Goal: Use online tool/utility: Use online tool/utility

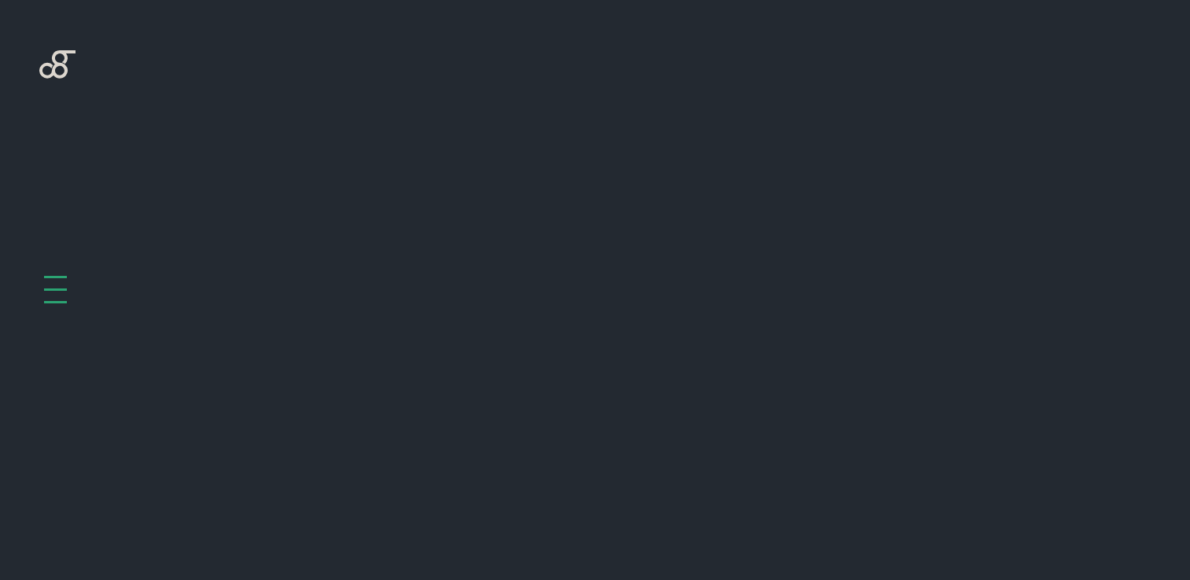
scroll to position [627, 0]
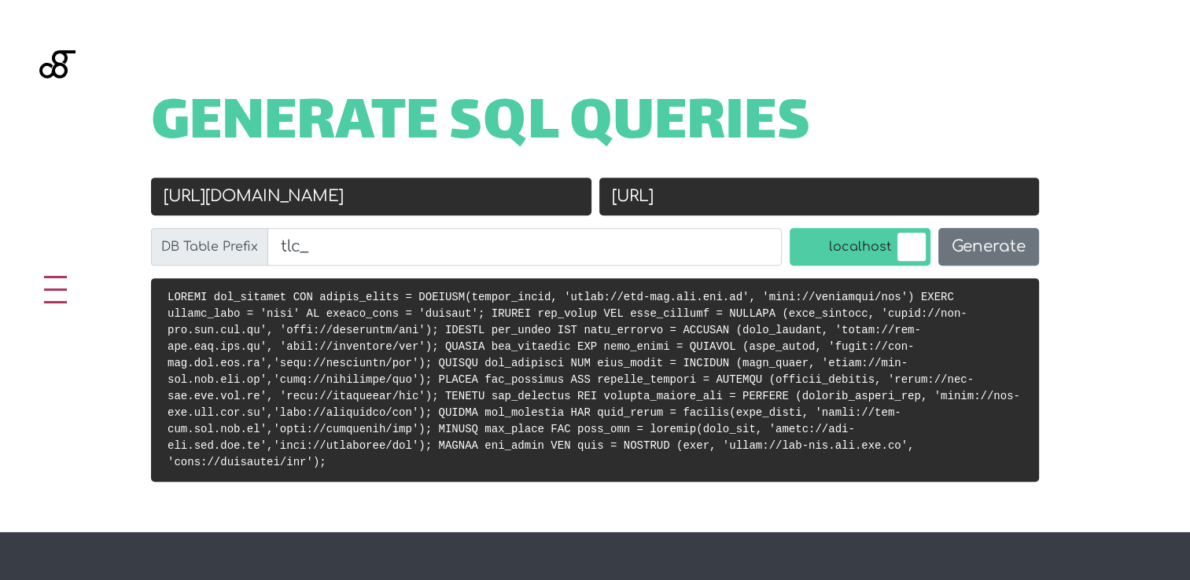
click at [295, 200] on input "[URL][DOMAIN_NAME]" at bounding box center [371, 197] width 440 height 38
paste input "[DOMAIN_NAME][URL]"
type input "[URL][DOMAIN_NAME]"
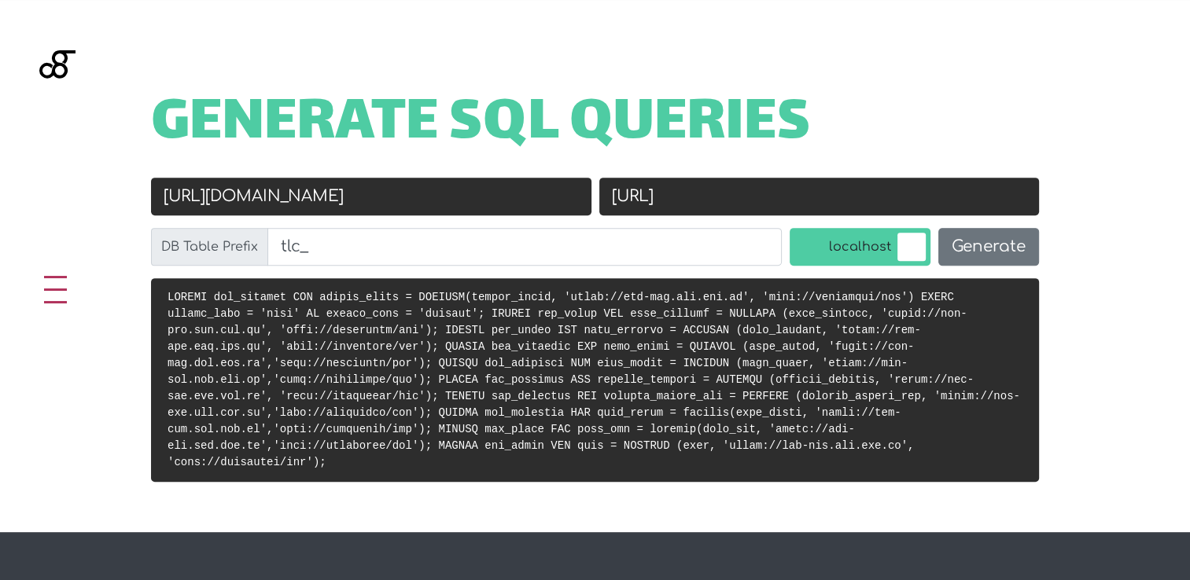
click at [706, 189] on input "[URL]" at bounding box center [819, 197] width 440 height 38
drag, startPoint x: 748, startPoint y: 197, endPoint x: 780, endPoint y: 197, distance: 32.2
click at [780, 197] on input "[URL]" at bounding box center [819, 197] width 440 height 38
type input "[URL]"
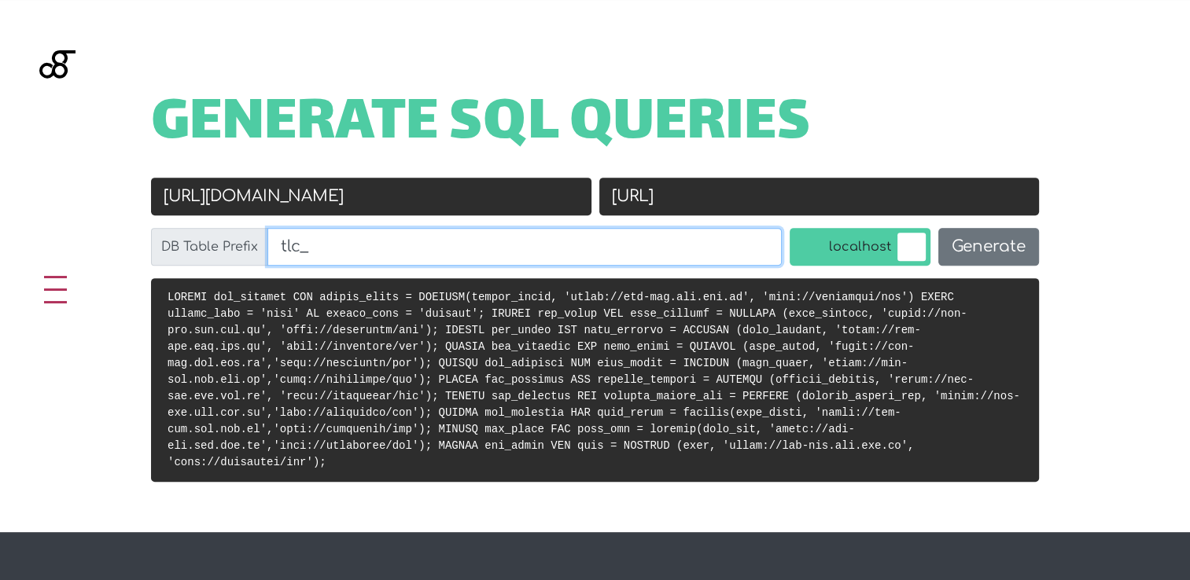
drag, startPoint x: 299, startPoint y: 248, endPoint x: 250, endPoint y: 248, distance: 48.8
click at [250, 248] on div "DB Table Prefix tlc_" at bounding box center [466, 247] width 631 height 38
type input "ms_"
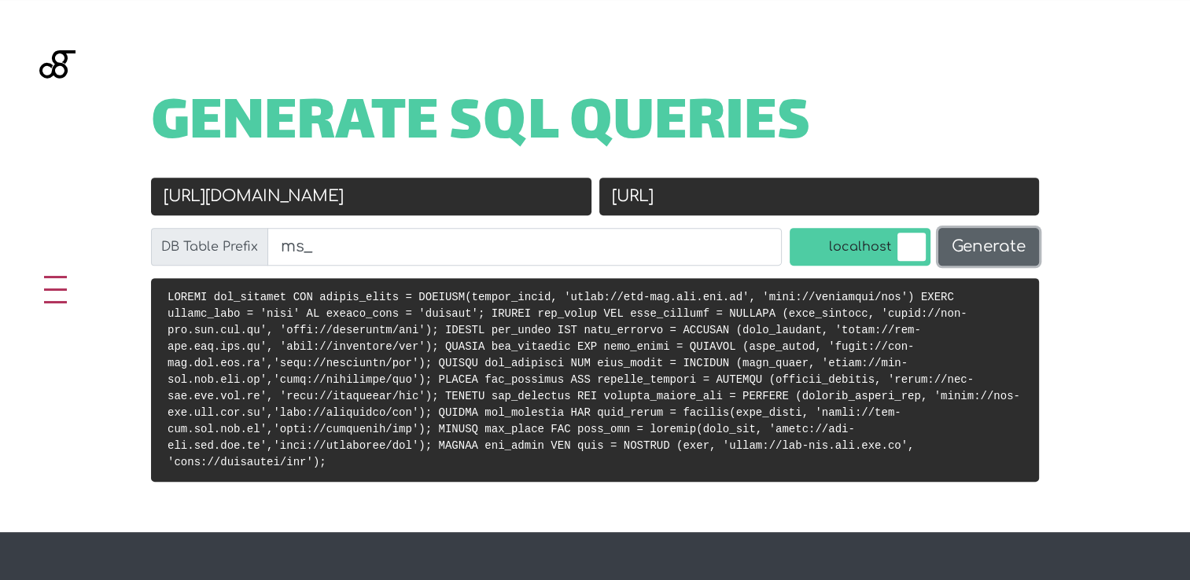
click at [992, 256] on button "Generate" at bounding box center [988, 247] width 101 height 38
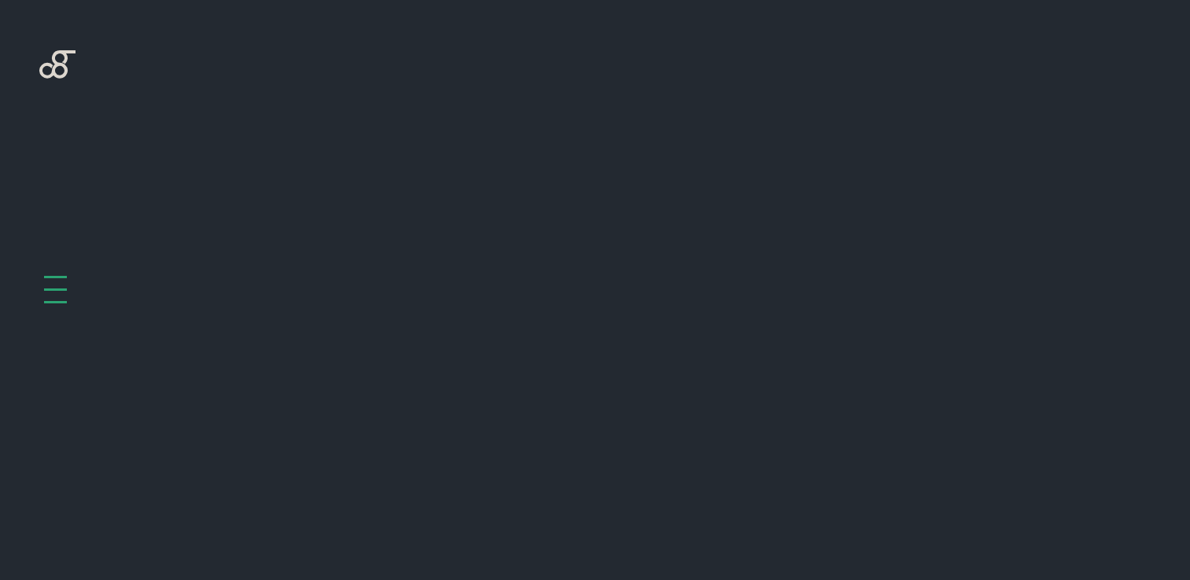
scroll to position [627, 0]
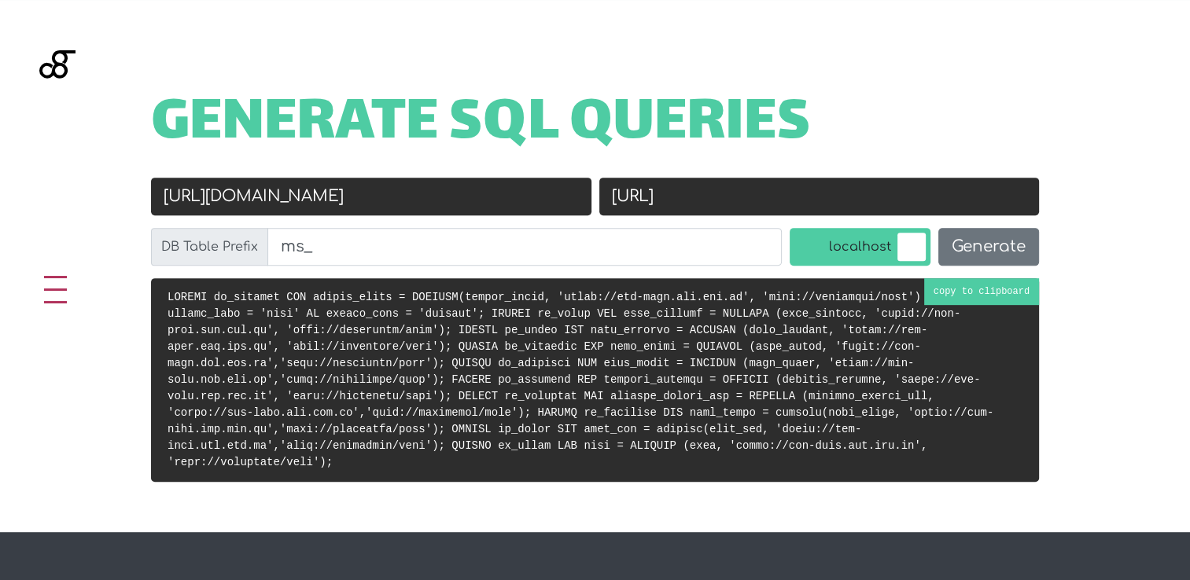
click at [971, 302] on code at bounding box center [580, 380] width 826 height 178
